Goal: Find contact information: Find contact information

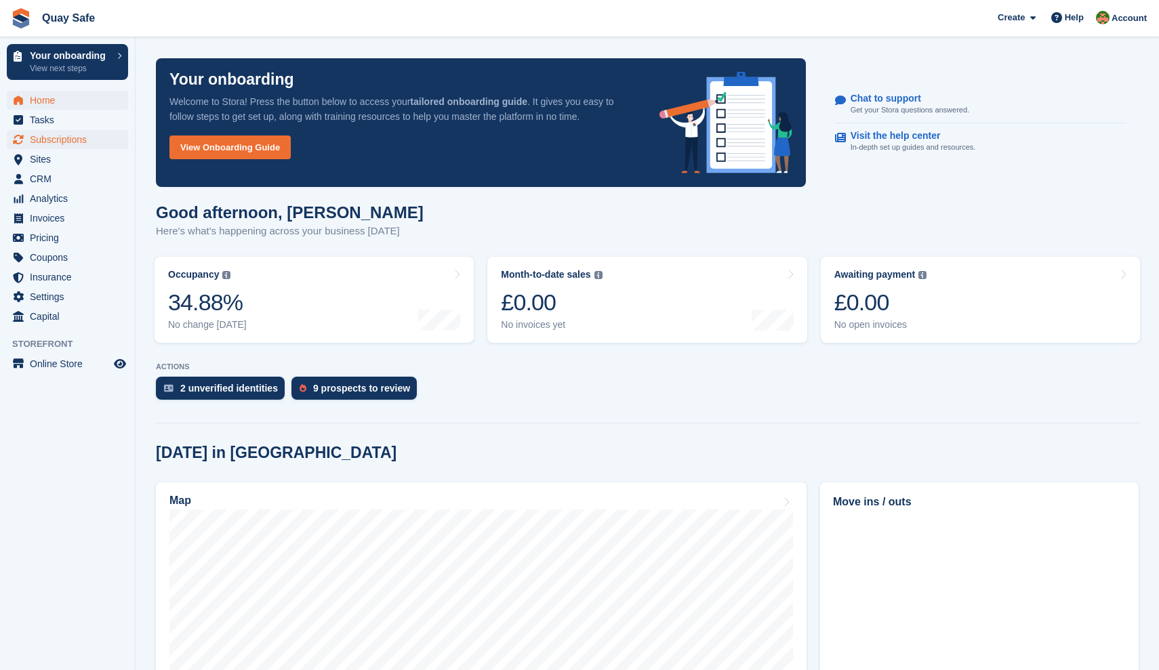
click at [62, 137] on span "Subscriptions" at bounding box center [70, 139] width 81 height 19
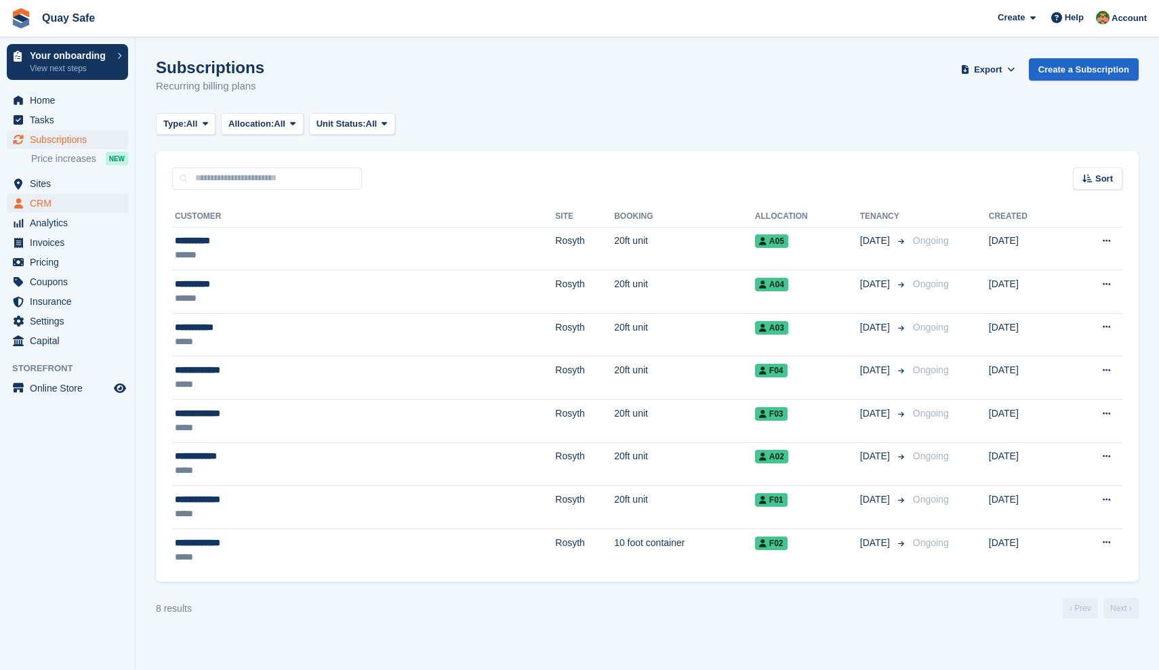
click at [45, 205] on span "CRM" at bounding box center [70, 203] width 81 height 19
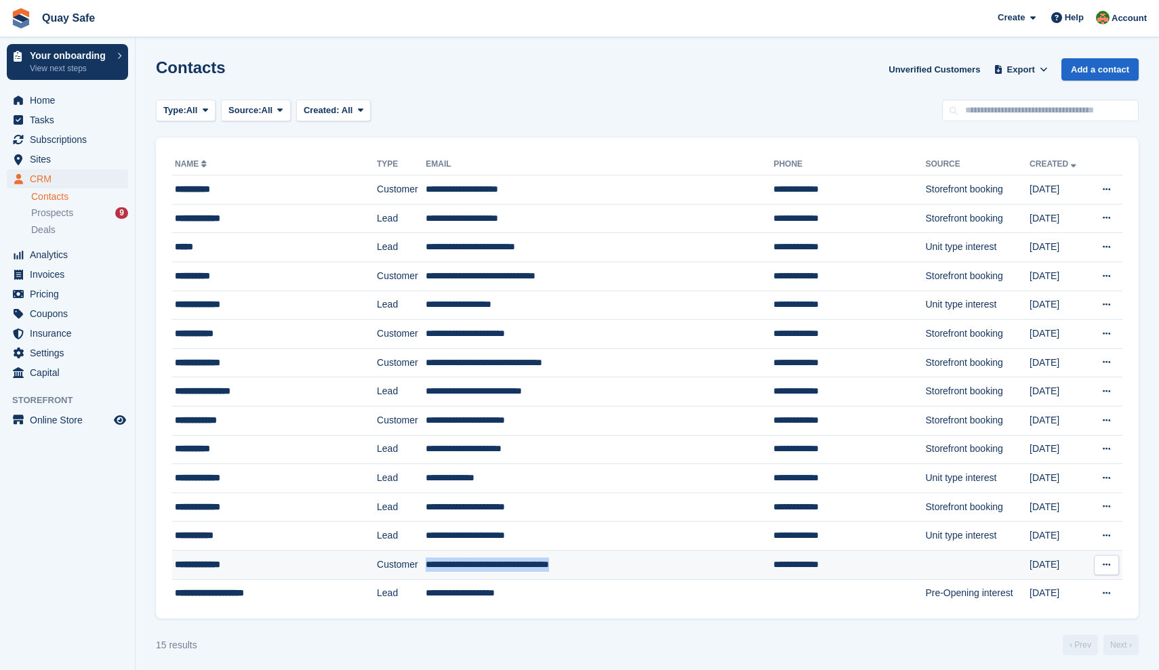
drag, startPoint x: 615, startPoint y: 569, endPoint x: 418, endPoint y: 563, distance: 197.3
click at [426, 563] on td "**********" at bounding box center [600, 564] width 348 height 29
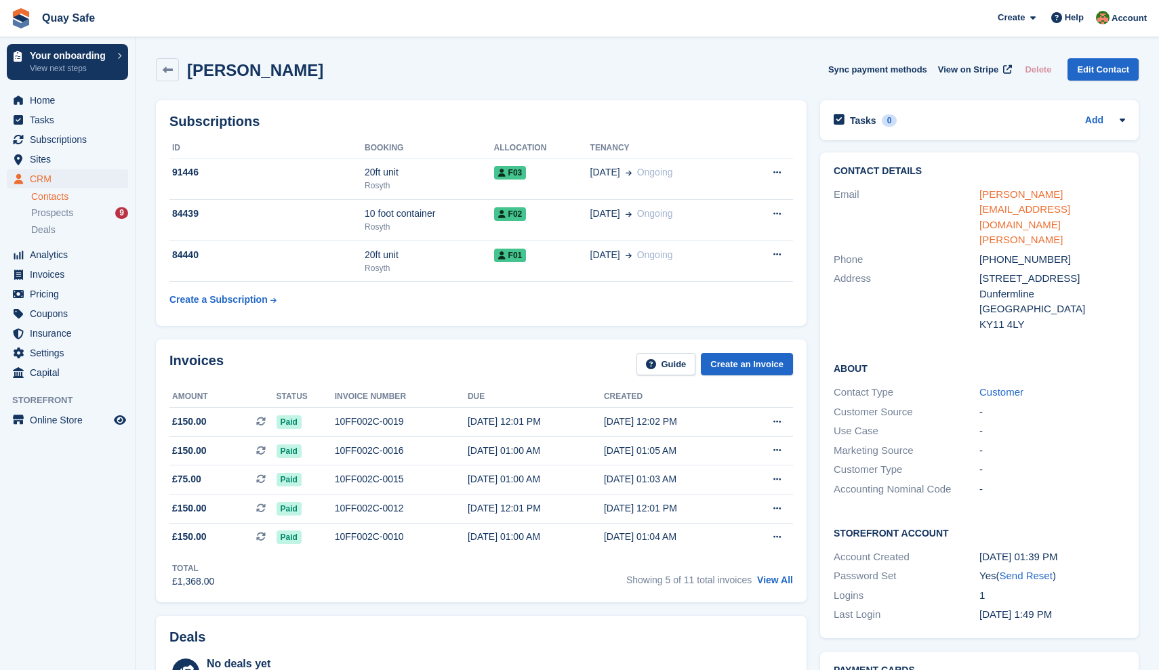
click at [1034, 196] on link "jason@forthpropertymaintenance.co.uk" at bounding box center [1025, 217] width 91 height 58
drag, startPoint x: 1030, startPoint y: 209, endPoint x: 980, endPoint y: 193, distance: 53.0
click at [980, 193] on div "jason@forthpropertymaintenance.co.uk" at bounding box center [1053, 217] width 146 height 61
copy link "jason@forthpropertymaintenance.co.uk"
click at [56, 138] on span "Subscriptions" at bounding box center [70, 139] width 81 height 19
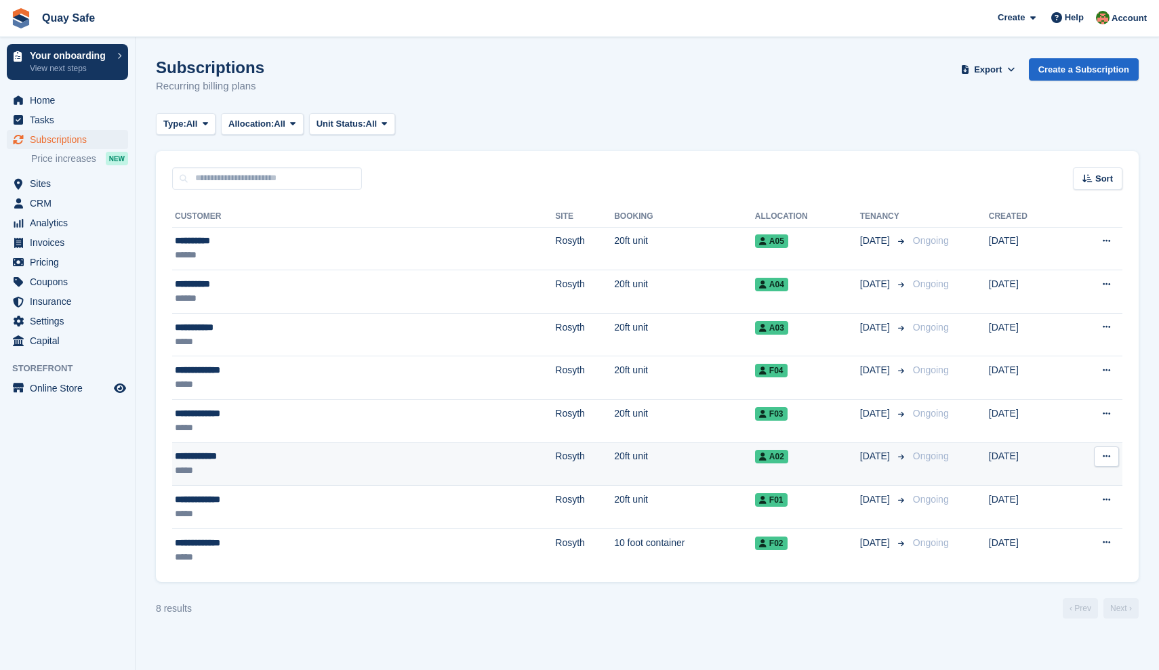
click at [214, 458] on div "**********" at bounding box center [270, 456] width 190 height 14
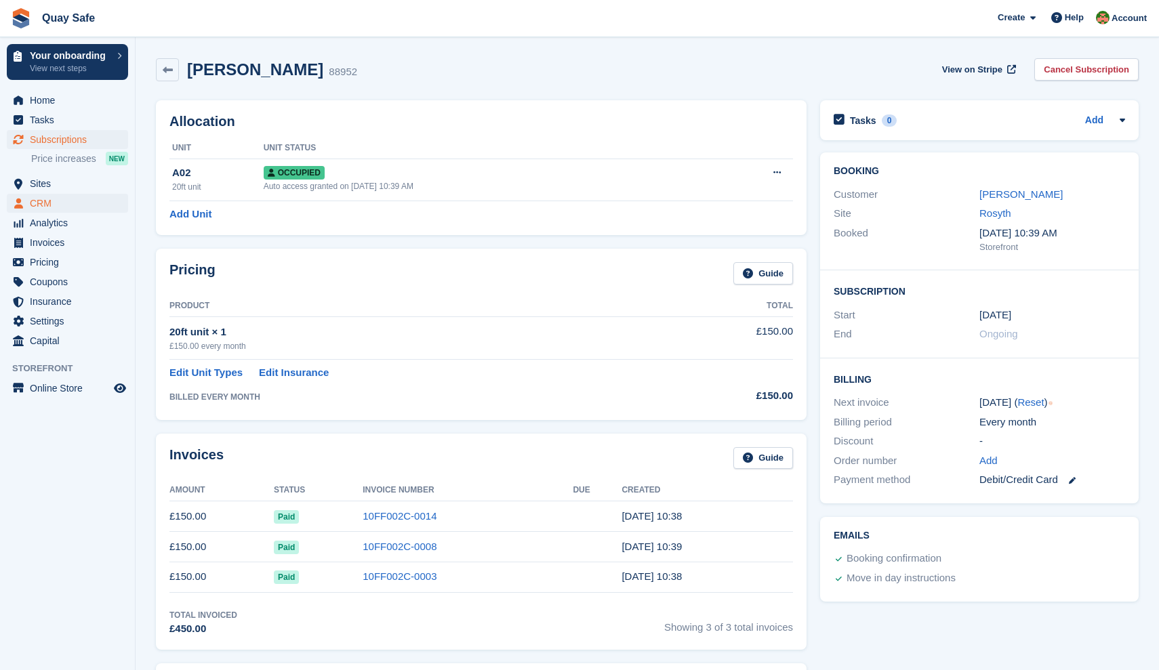
click at [45, 208] on span "CRM" at bounding box center [70, 203] width 81 height 19
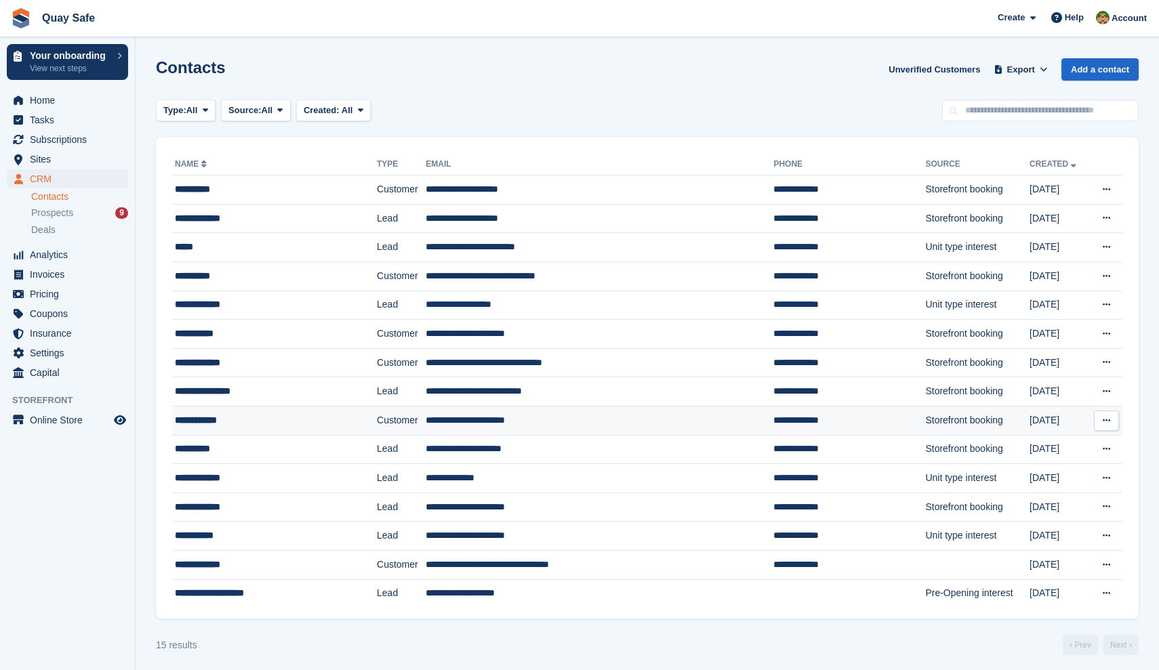
click at [246, 422] on div "**********" at bounding box center [259, 421] width 169 height 14
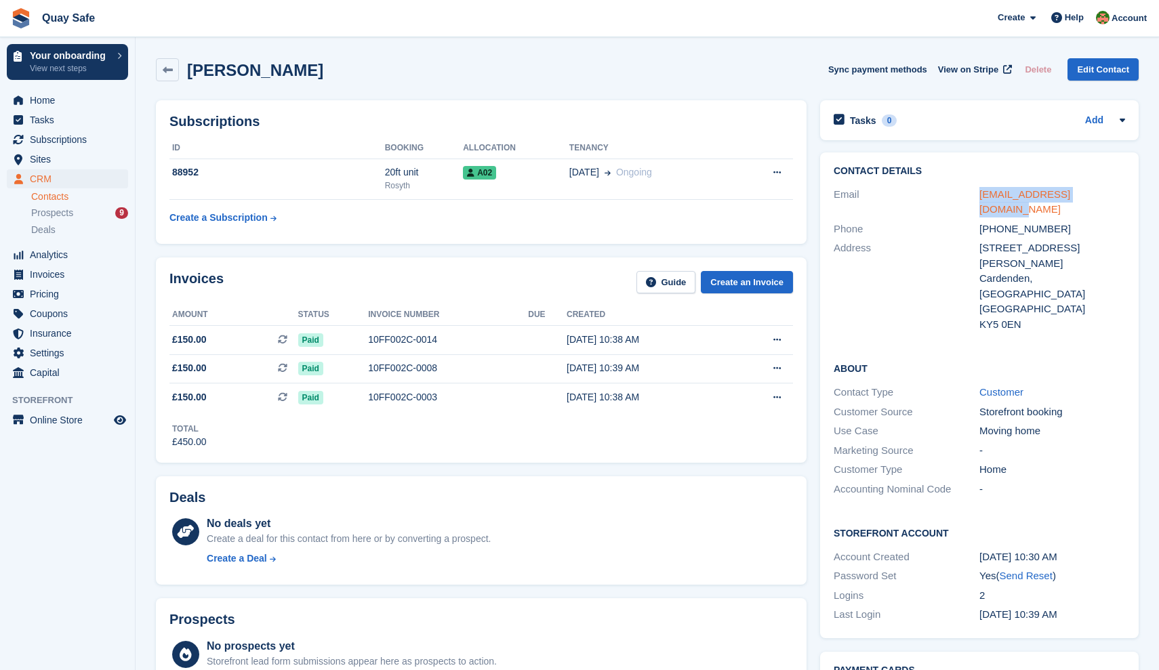
drag, startPoint x: 1110, startPoint y: 193, endPoint x: 982, endPoint y: 194, distance: 128.1
click at [982, 194] on div "[EMAIL_ADDRESS][DOMAIN_NAME]" at bounding box center [1053, 202] width 146 height 31
copy link "ashlightfoot@live.co.uk"
click at [52, 184] on span "CRM" at bounding box center [70, 178] width 81 height 19
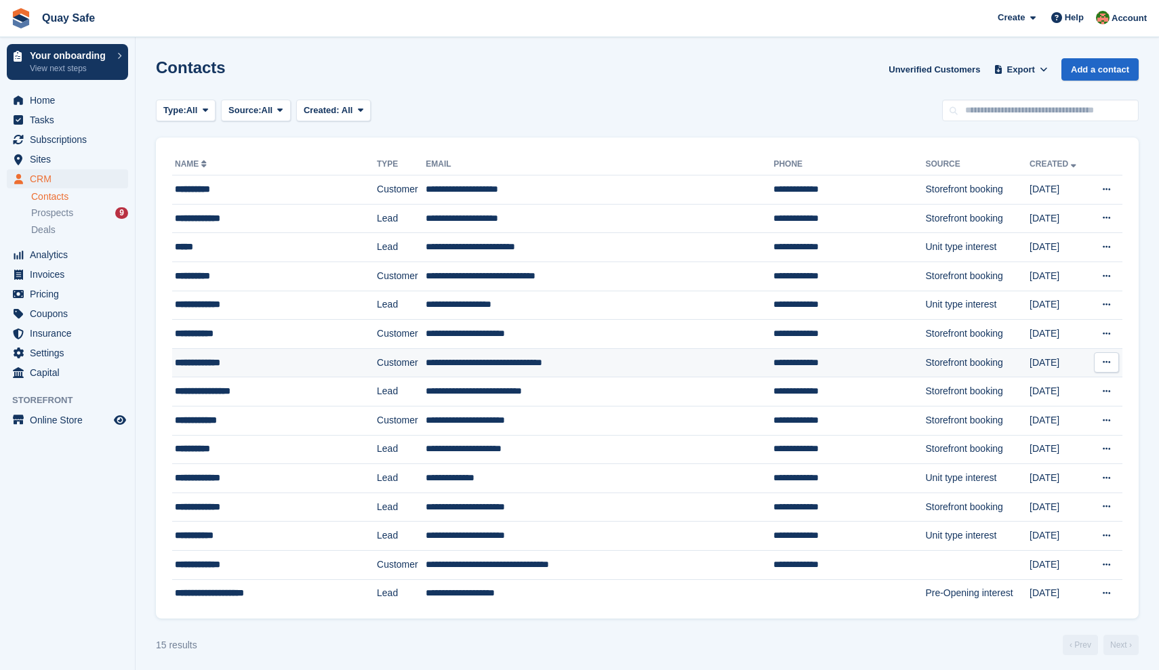
click at [210, 361] on div "**********" at bounding box center [259, 363] width 169 height 14
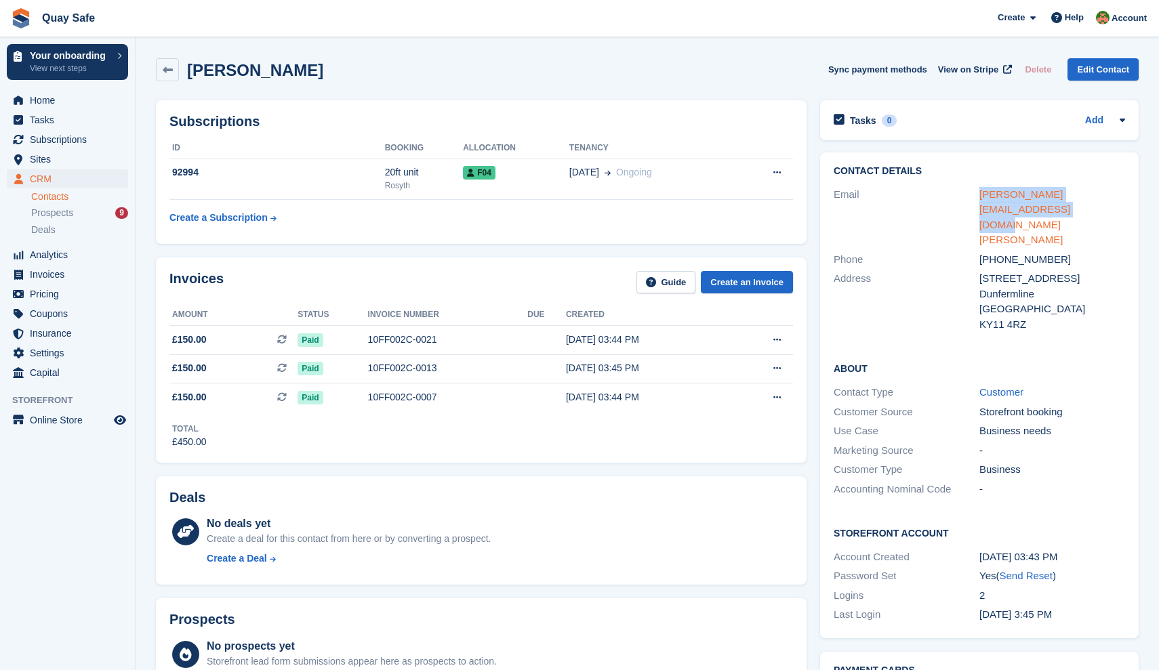
drag, startPoint x: 1079, startPoint y: 212, endPoint x: 980, endPoint y: 188, distance: 101.8
click at [980, 188] on div "ian@forthpropertymaintenance.co.uk" at bounding box center [1053, 217] width 146 height 61
copy link "ian@forthpropertymaintenance.co.uk"
click at [166, 66] on icon at bounding box center [168, 70] width 10 height 10
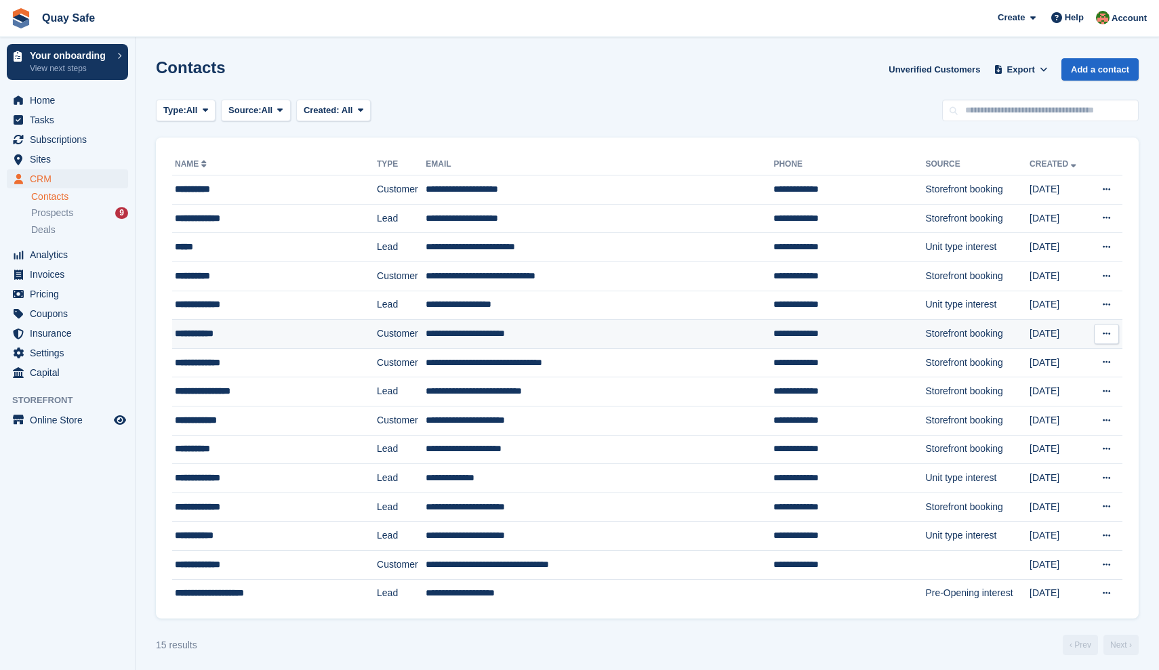
click at [202, 333] on div "**********" at bounding box center [259, 334] width 169 height 14
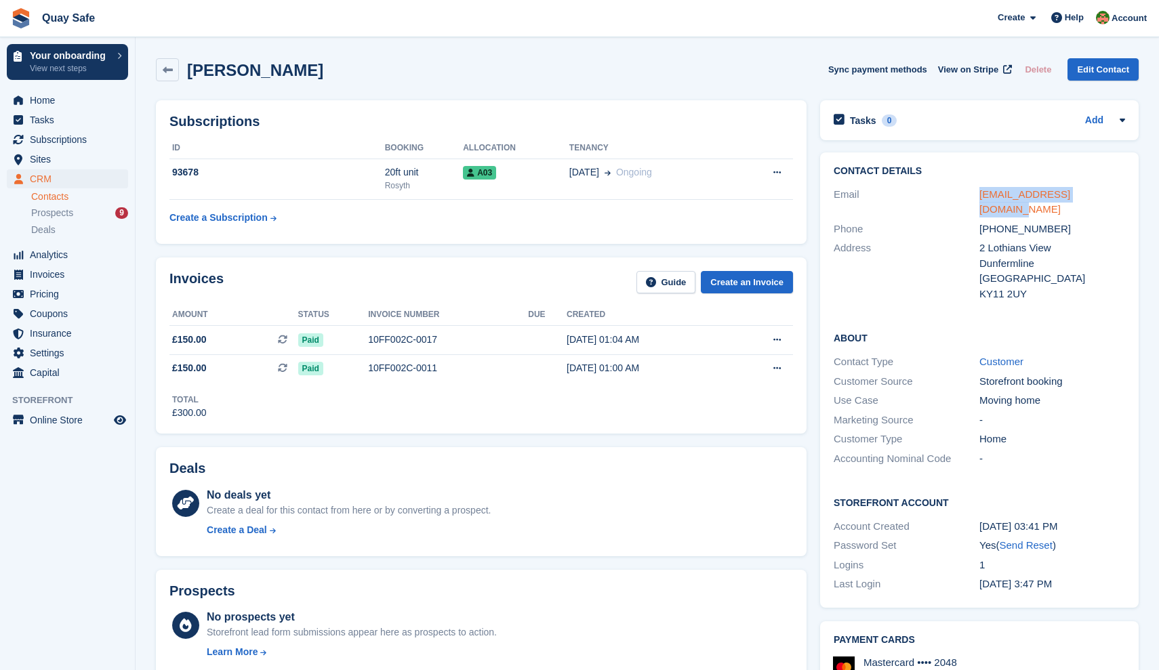
drag, startPoint x: 1112, startPoint y: 193, endPoint x: 981, endPoint y: 192, distance: 131.5
click at [981, 192] on div "[EMAIL_ADDRESS][DOMAIN_NAME]" at bounding box center [1053, 202] width 146 height 31
copy link "[EMAIL_ADDRESS][DOMAIN_NAME]"
click at [168, 74] on icon at bounding box center [168, 70] width 10 height 10
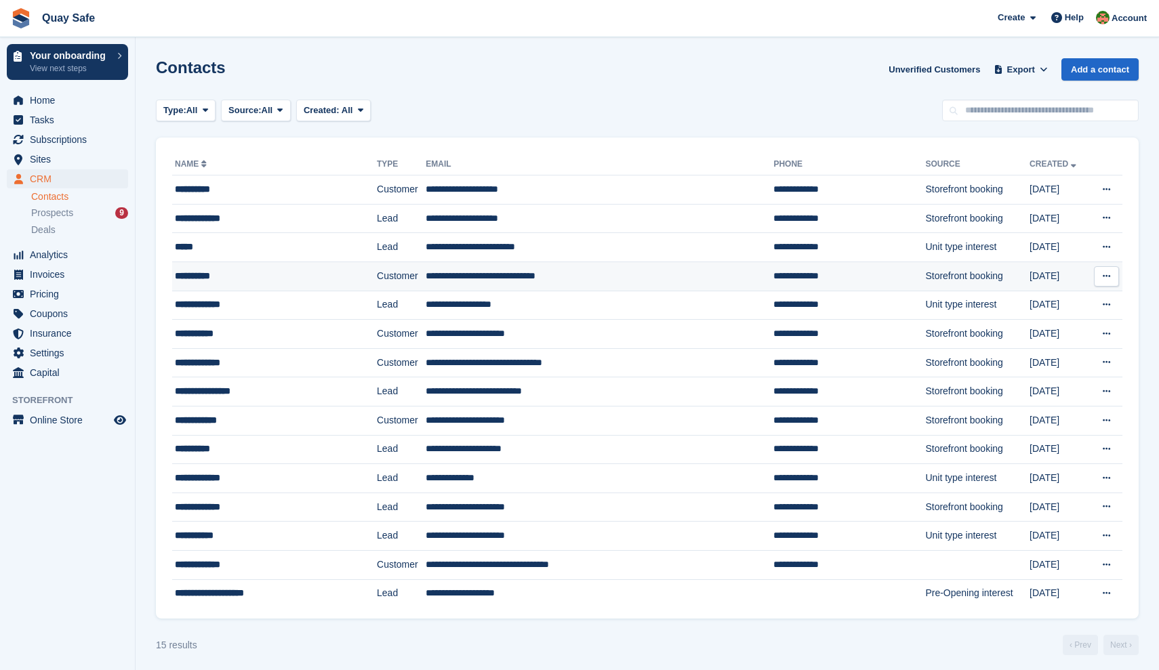
click at [213, 279] on div "**********" at bounding box center [259, 276] width 169 height 14
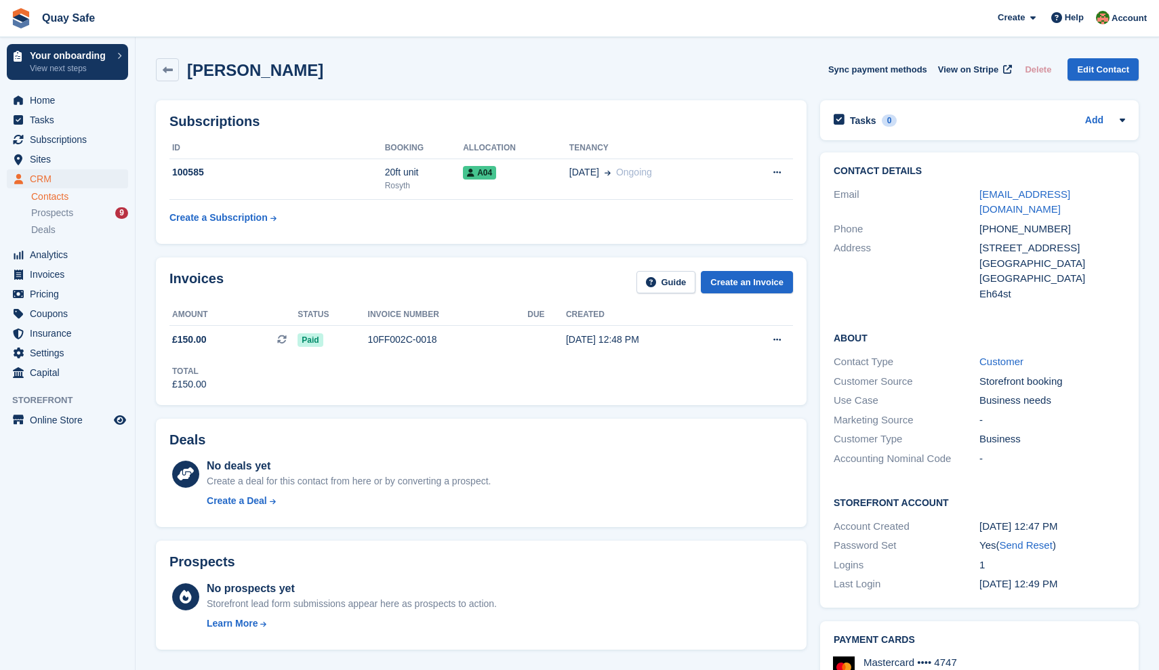
drag, startPoint x: 1031, startPoint y: 207, endPoint x: 984, endPoint y: 184, distance: 52.1
click at [984, 185] on div "Email markdownmarketslimited@gmail.com" at bounding box center [980, 202] width 292 height 35
copy link "markdownmarketslimited@gmail.com"
click at [172, 69] on icon at bounding box center [168, 70] width 10 height 10
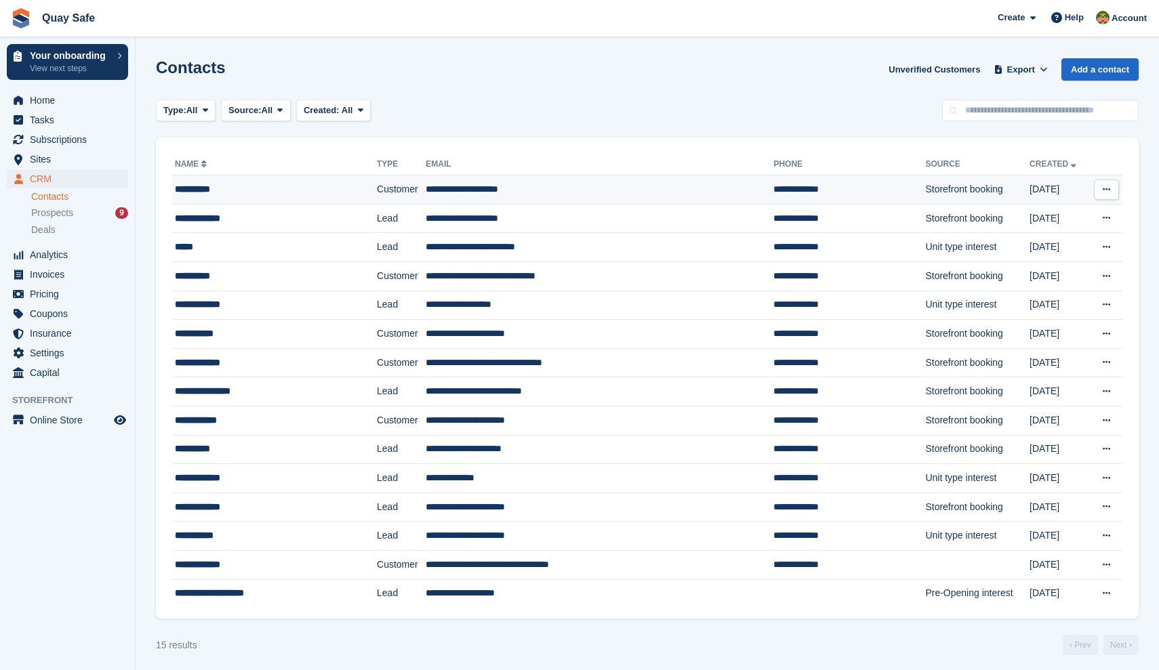
click at [218, 191] on div "**********" at bounding box center [259, 189] width 169 height 14
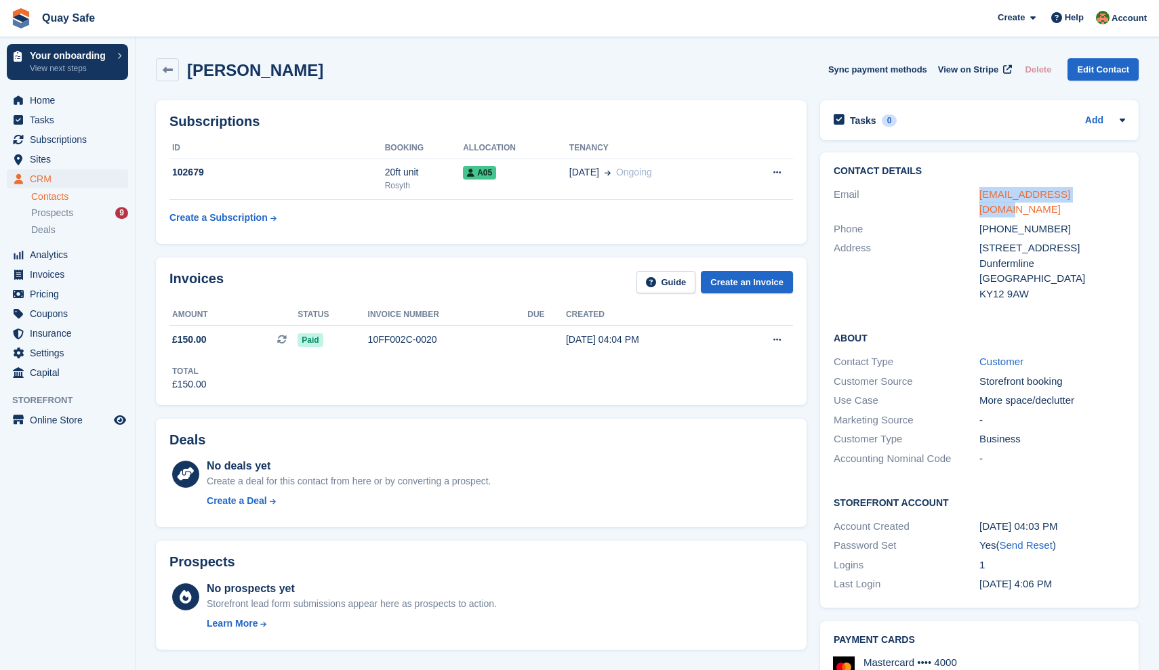
drag, startPoint x: 1107, startPoint y: 191, endPoint x: 980, endPoint y: 192, distance: 127.5
click at [980, 192] on div "[EMAIL_ADDRESS][DOMAIN_NAME]" at bounding box center [1053, 202] width 146 height 31
copy link "[EMAIL_ADDRESS][DOMAIN_NAME]"
click at [43, 99] on span "Home" at bounding box center [70, 100] width 81 height 19
